Goal: Use online tool/utility: Utilize a website feature to perform a specific function

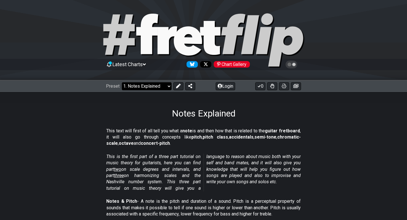
click at [147, 85] on select "Welcome to #fretflip! Initial Preset Custom Preset Minor Pentatonic Major Penta…" at bounding box center [147, 86] width 50 height 8
select select "/welcome"
select select "C"
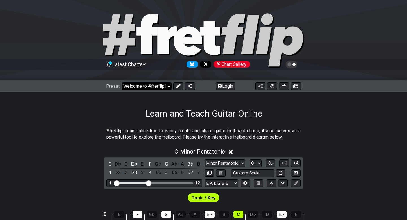
click at [152, 83] on select "Welcome to #fretflip! Initial Preset Custom Preset Minor Pentatonic Major Penta…" at bounding box center [147, 86] width 50 height 8
select select "/guitar-scales-generator"
select select "A"
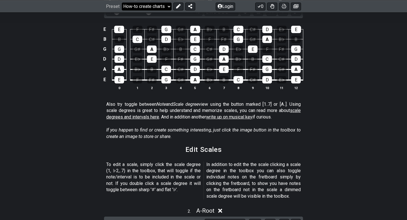
scroll to position [215, 0]
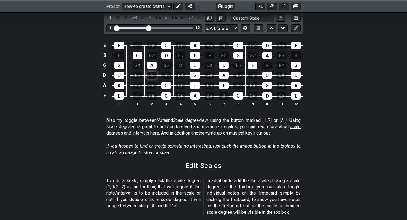
click at [149, 72] on div "E" at bounding box center [152, 75] width 10 height 7
click at [149, 62] on div "A" at bounding box center [152, 65] width 10 height 7
click at [149, 72] on div "E" at bounding box center [152, 75] width 10 height 7
click at [149, 62] on div "A" at bounding box center [152, 65] width 10 height 7
click at [151, 25] on div "A B♭ B C C♯ D E♭ E F F♯ G G♯ 1 ♭2 2 ♭3 3 4 ♭5 5 ♭6 6 ♭7 7 Minor Pentatonic New …" at bounding box center [203, 18] width 199 height 32
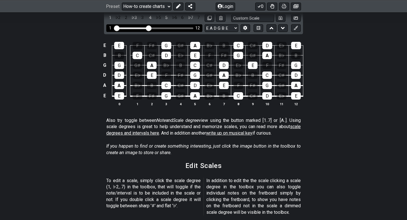
drag, startPoint x: 152, startPoint y: 24, endPoint x: 167, endPoint y: 24, distance: 14.4
click at [167, 24] on div "1 12" at bounding box center [154, 28] width 96 height 8
click at [167, 27] on div "Visible fret range" at bounding box center [154, 28] width 78 height 2
